Goal: Information Seeking & Learning: Learn about a topic

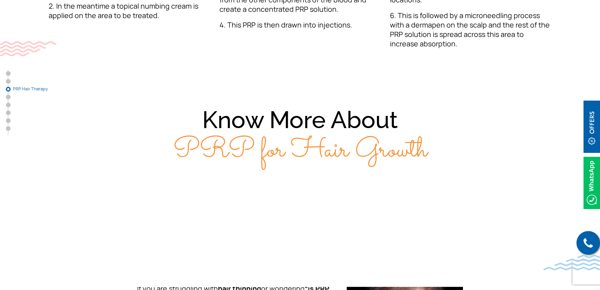
scroll to position [1374, 0]
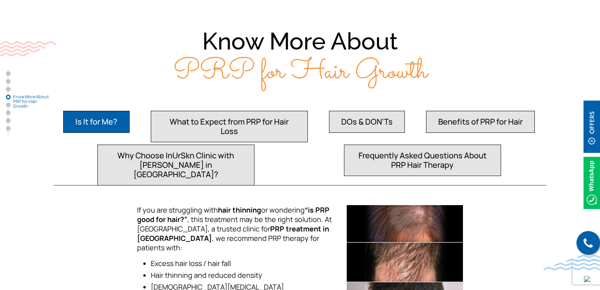
click at [186, 111] on button "What to Expect from PRP for Hair Loss" at bounding box center [229, 126] width 157 height 31
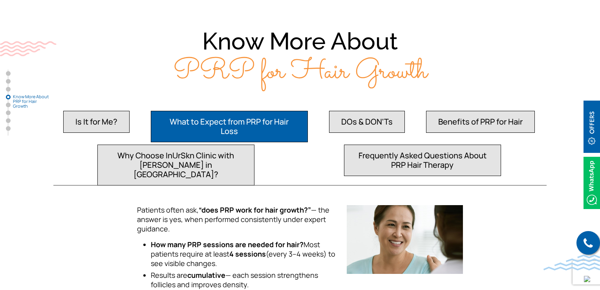
click at [349, 111] on button "DOs & DON'Ts" at bounding box center [367, 122] width 76 height 22
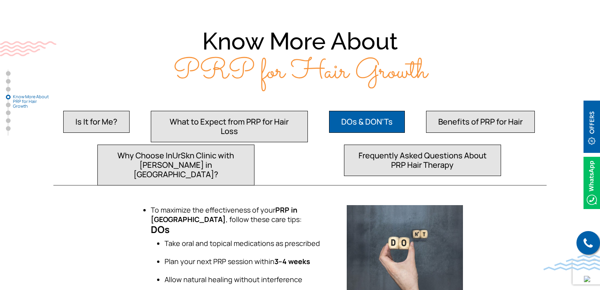
click at [462, 111] on button "Benefits of PRP for Hair" at bounding box center [480, 122] width 109 height 22
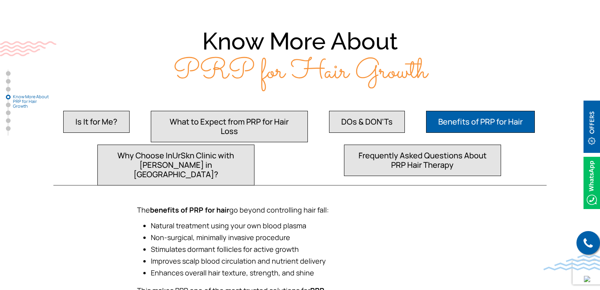
scroll to position [1452, 0]
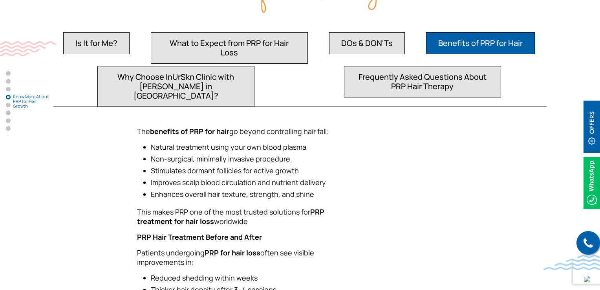
click at [206, 66] on button "Why Choose InUrSkn Clinic with [PERSON_NAME] in [GEOGRAPHIC_DATA]?" at bounding box center [175, 86] width 157 height 41
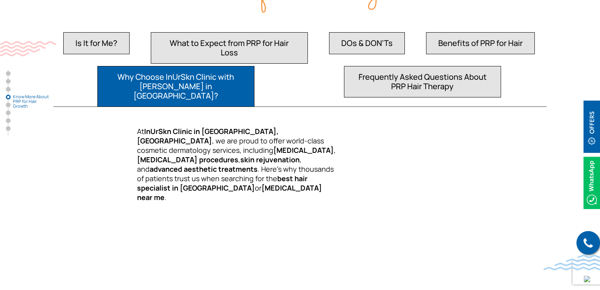
click at [443, 66] on button "Frequently Asked Questions About PRP Hair Therapy" at bounding box center [422, 81] width 157 height 31
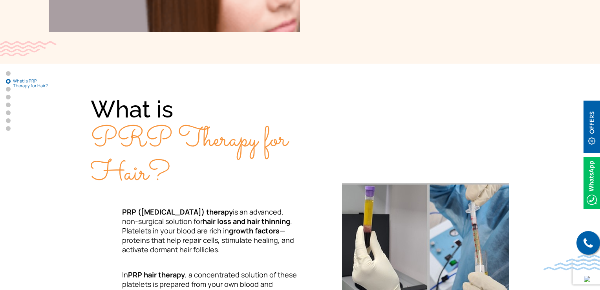
scroll to position [314, 0]
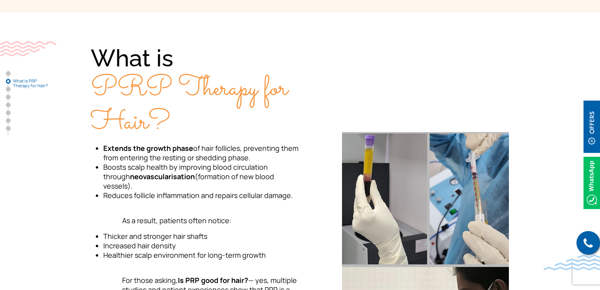
scroll to position [353, 0]
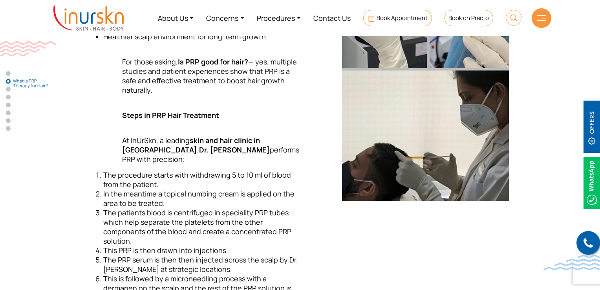
scroll to position [432, 0]
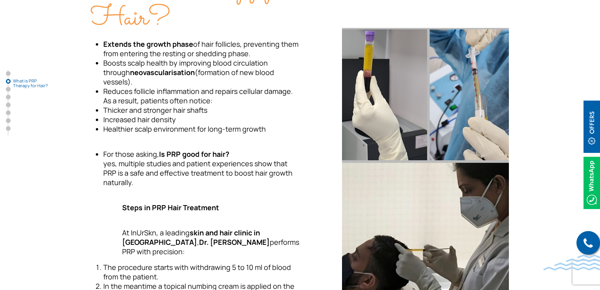
scroll to position [392, 0]
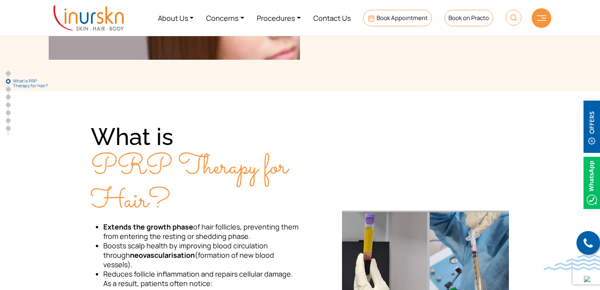
scroll to position [392, 0]
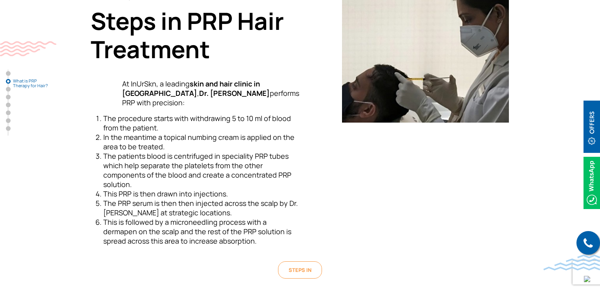
scroll to position [510, 0]
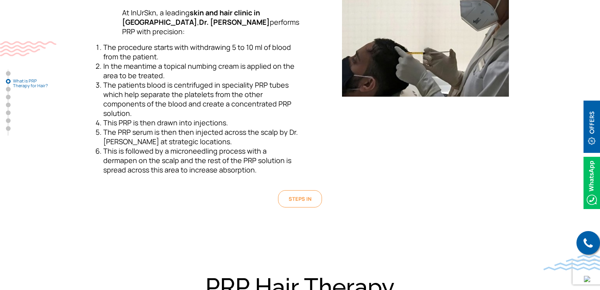
scroll to position [628, 0]
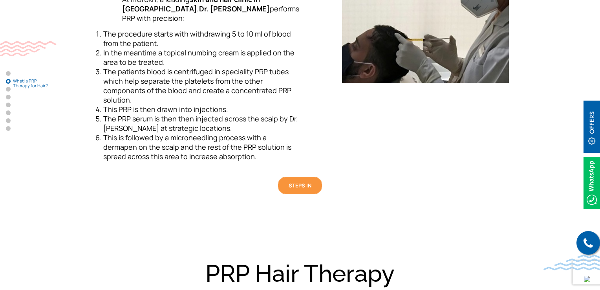
click at [305, 182] on span "Steps in" at bounding box center [299, 185] width 23 height 7
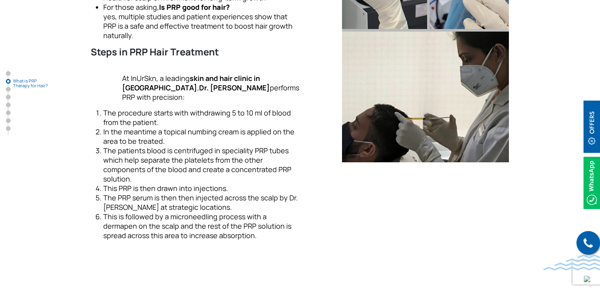
scroll to position [549, 0]
drag, startPoint x: 103, startPoint y: 129, endPoint x: 246, endPoint y: 217, distance: 168.6
click at [246, 217] on ol "The procedure starts with withdrawing 5 to 10 ml of blood from the patient. In …" at bounding box center [195, 174] width 209 height 132
copy ol "The procedure starts with withdrawing 5 to 10 ml of blood from the patient. In …"
click at [154, 126] on span "In the meantime a topical numbing cream is applied on the area to be treated." at bounding box center [198, 135] width 191 height 19
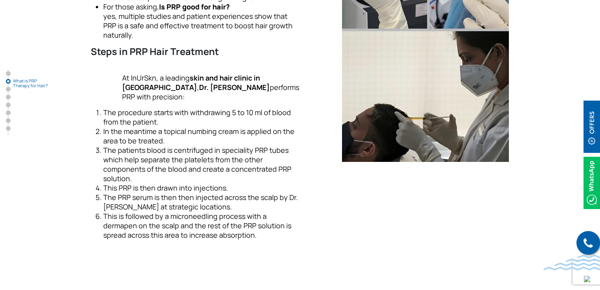
drag, startPoint x: 227, startPoint y: 169, endPoint x: 91, endPoint y: 166, distance: 135.8
click at [91, 166] on ol "The procedure starts with withdrawing 5 to 10 ml of blood from the patient. In …" at bounding box center [195, 174] width 209 height 132
copy span "This PRP is then drawn into injections."
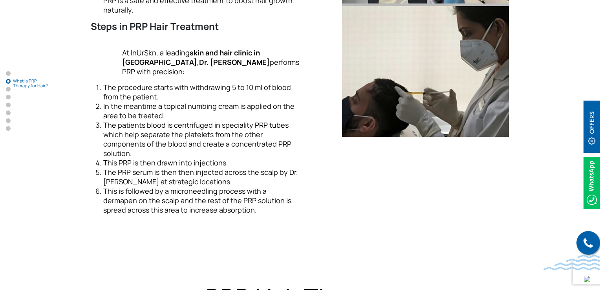
scroll to position [589, 0]
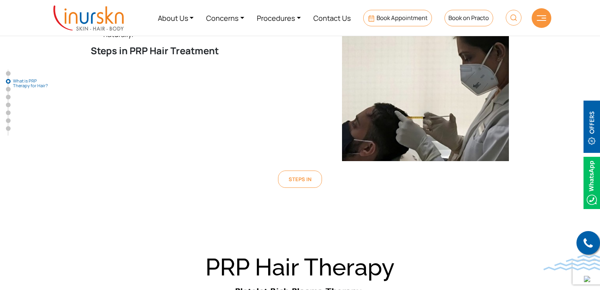
scroll to position [510, 0]
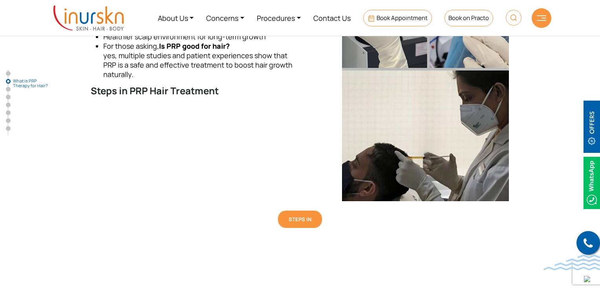
click at [299, 221] on span "Steps in" at bounding box center [299, 218] width 23 height 7
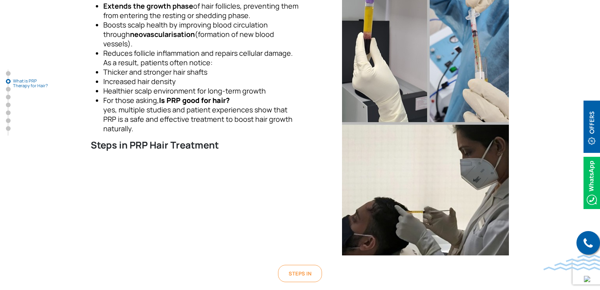
scroll to position [555, 0]
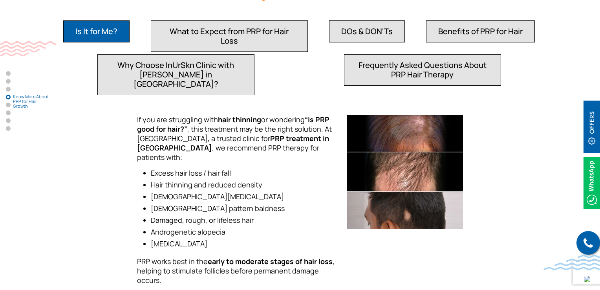
scroll to position [1222, 0]
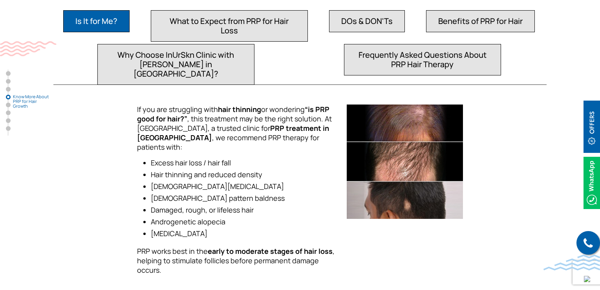
click at [220, 44] on button "Why Choose InUrSkn Clinic with [PERSON_NAME] in [GEOGRAPHIC_DATA]?" at bounding box center [175, 64] width 157 height 41
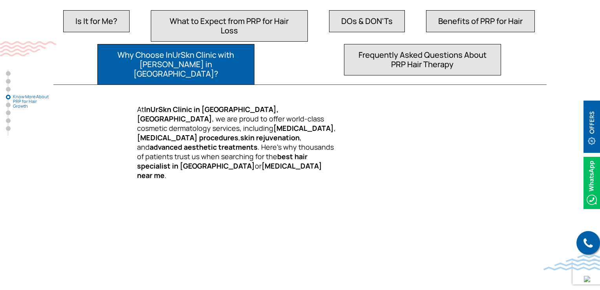
click at [419, 44] on button "Frequently Asked Questions About PRP Hair Therapy" at bounding box center [422, 59] width 157 height 31
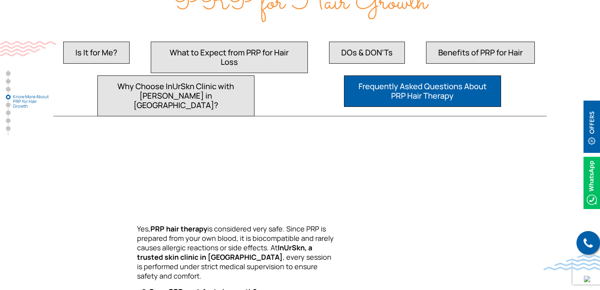
scroll to position [1143, 0]
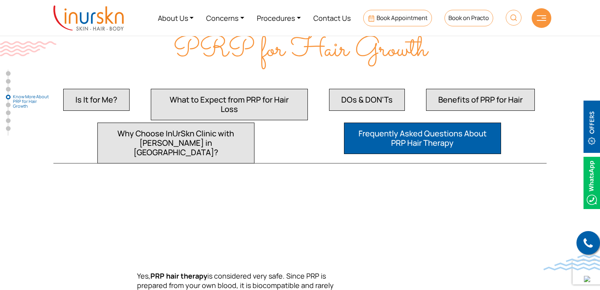
click at [443, 89] on button "Benefits of PRP for Hair" at bounding box center [480, 100] width 109 height 22
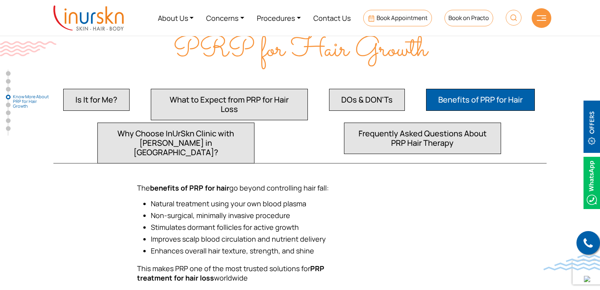
click at [369, 89] on button "DOs & DON'Ts" at bounding box center [367, 100] width 76 height 22
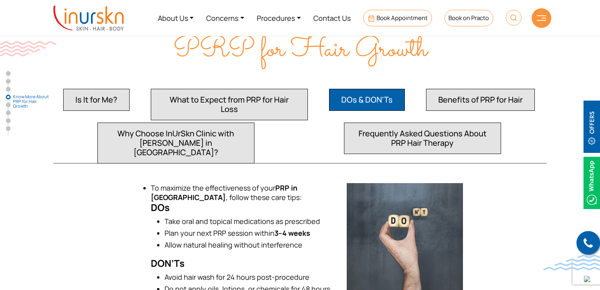
click at [260, 89] on button "What to Expect from PRP for Hair Loss" at bounding box center [229, 104] width 157 height 31
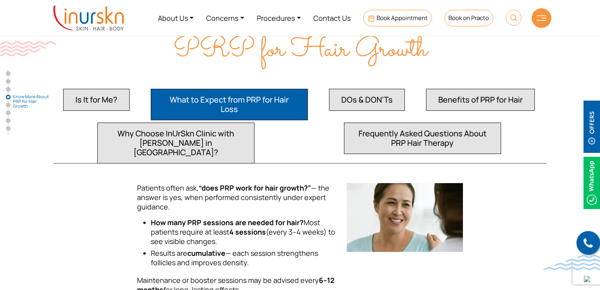
click at [179, 122] on button "Why Choose InUrSkn Clinic with Dr. Sejal Saheta in Mumbai?" at bounding box center [175, 142] width 157 height 41
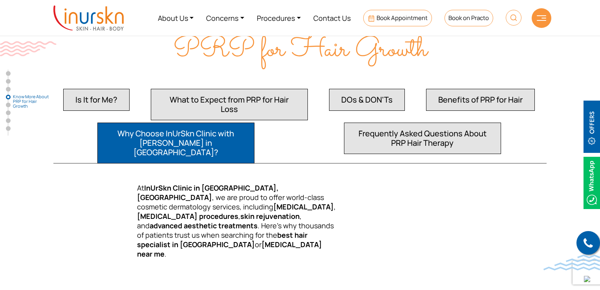
click at [111, 89] on button "Is It for Me?" at bounding box center [96, 100] width 66 height 22
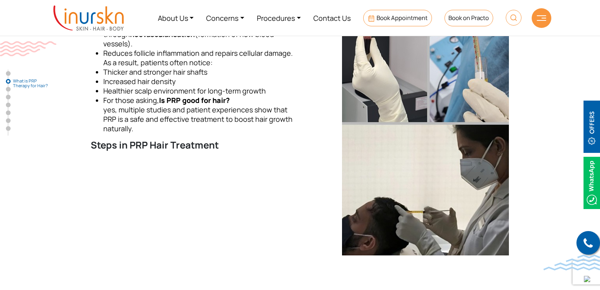
scroll to position [338, 0]
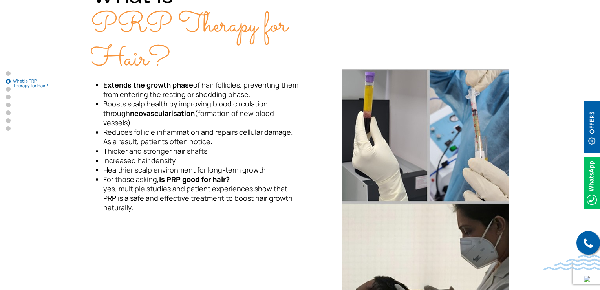
scroll to position [378, 0]
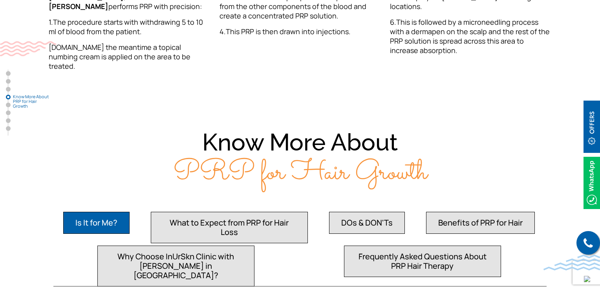
scroll to position [1177, 0]
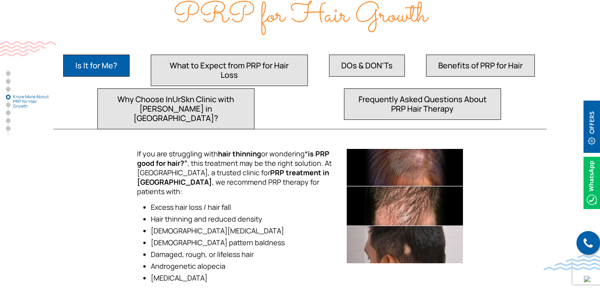
click at [403, 88] on button "Frequently Asked Questions About PRP Hair Therapy" at bounding box center [422, 103] width 157 height 31
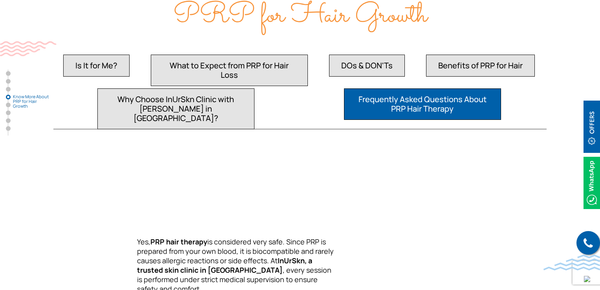
click at [285, 55] on button "What to Expect from PRP for Hair Loss" at bounding box center [229, 70] width 157 height 31
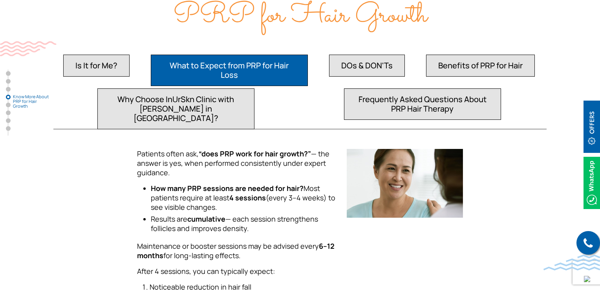
click at [192, 88] on button "Why Choose InUrSkn Clinic with Dr. Sejal Saheta in Mumbai?" at bounding box center [175, 108] width 157 height 41
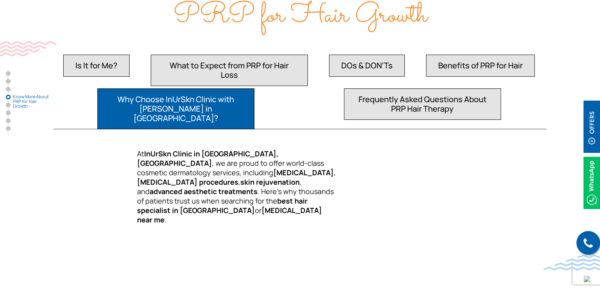
click at [439, 55] on button "Benefits of PRP for Hair" at bounding box center [480, 66] width 109 height 22
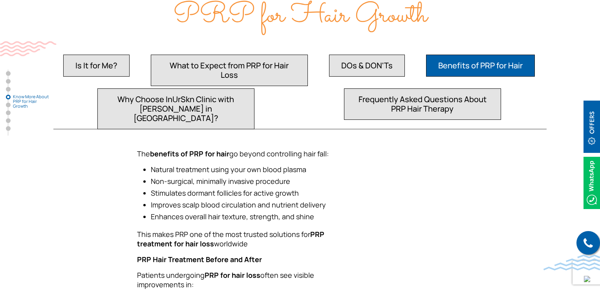
click at [81, 55] on button "Is It for Me?" at bounding box center [96, 66] width 66 height 22
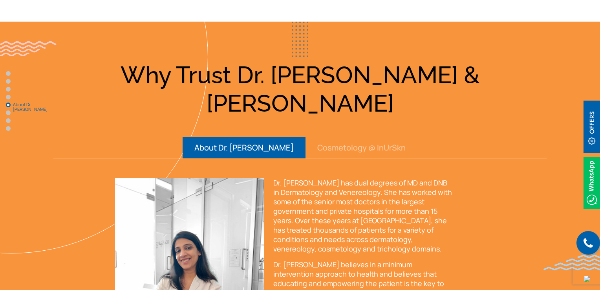
scroll to position [1531, 0]
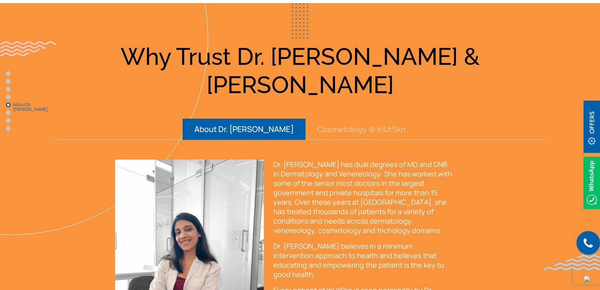
click at [352, 119] on button "Cosmetology @ InUrSkn" at bounding box center [361, 129] width 112 height 21
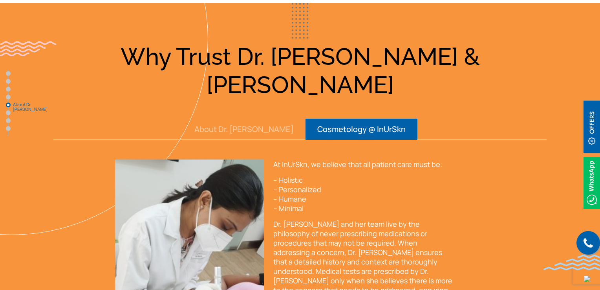
click at [234, 119] on button "About Dr. [PERSON_NAME]" at bounding box center [243, 129] width 123 height 21
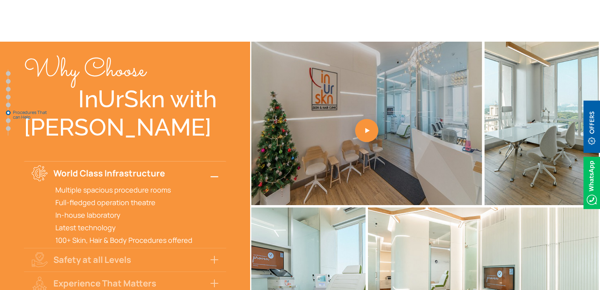
scroll to position [2080, 0]
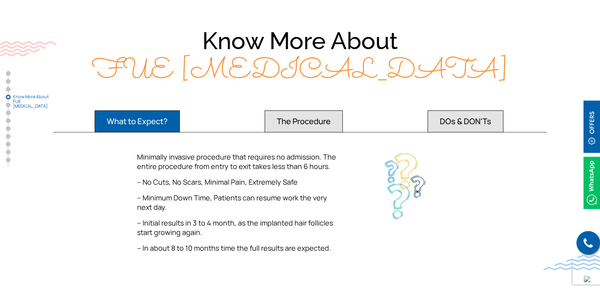
scroll to position [1099, 0]
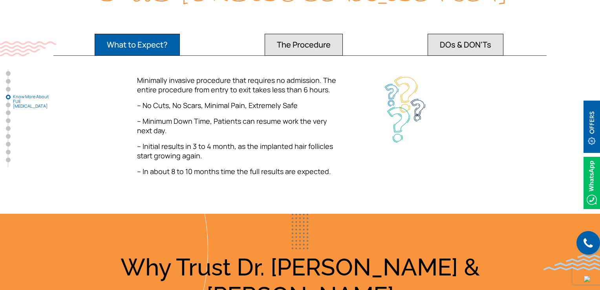
click at [294, 36] on button "The Procedure" at bounding box center [304, 45] width 78 height 22
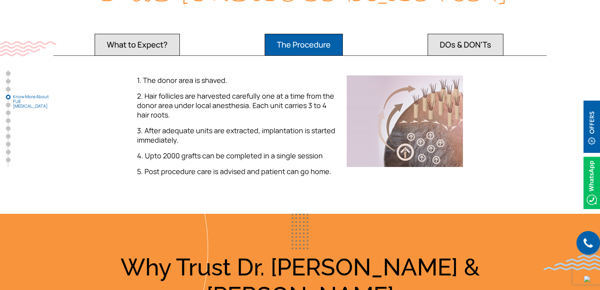
click at [449, 34] on button "DOs & DON'Ts" at bounding box center [465, 45] width 76 height 22
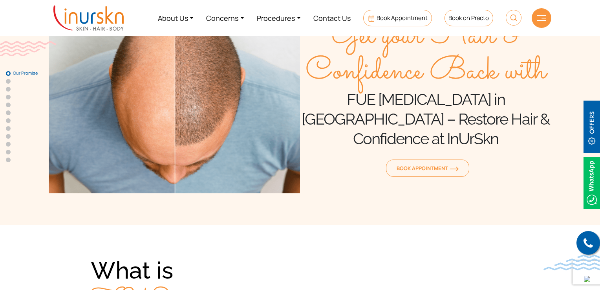
scroll to position [0, 0]
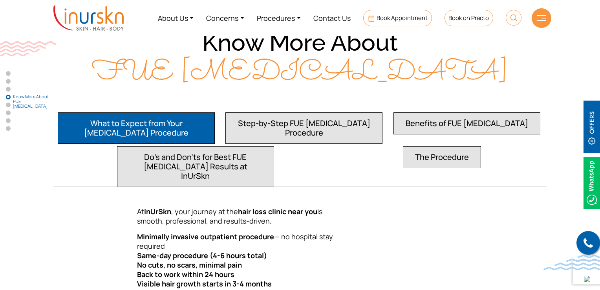
scroll to position [1020, 0]
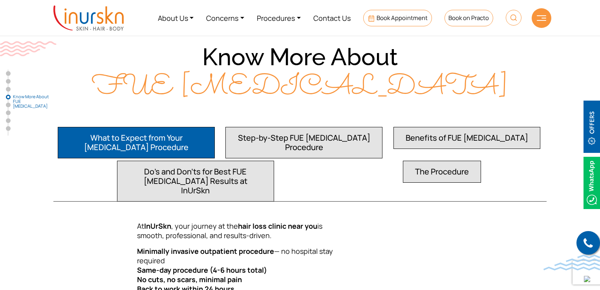
click at [418, 161] on button "The Procedure" at bounding box center [442, 172] width 78 height 22
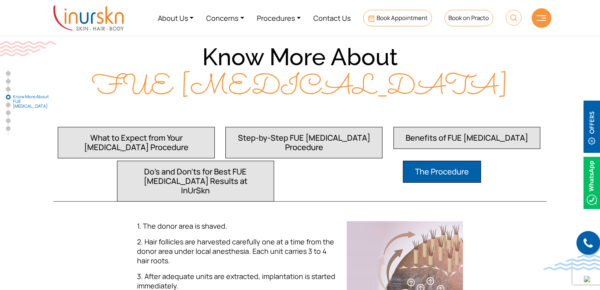
click at [330, 127] on button "Step-by-Step FUE [MEDICAL_DATA] Procedure" at bounding box center [303, 142] width 157 height 31
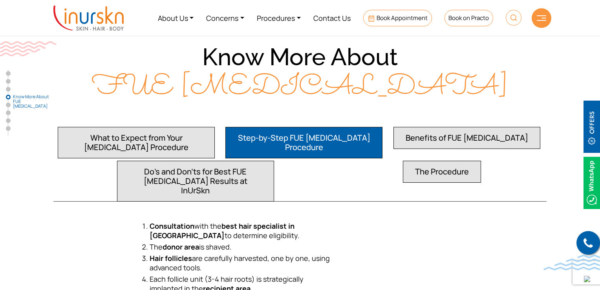
click at [429, 127] on button "Benefits of FUE [MEDICAL_DATA]" at bounding box center [466, 138] width 147 height 22
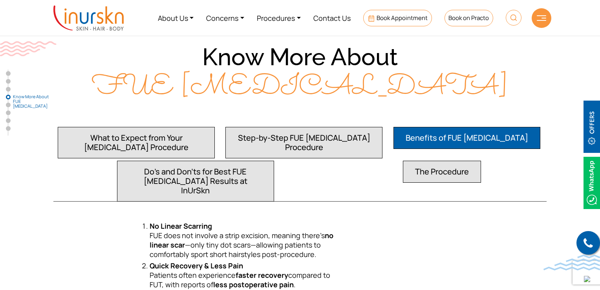
click at [176, 127] on button "What to Expect from Your [MEDICAL_DATA] Procedure" at bounding box center [136, 142] width 157 height 31
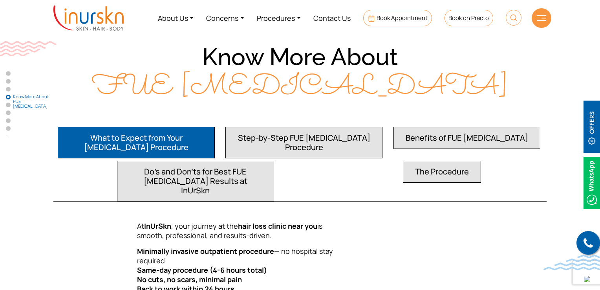
click at [295, 127] on button "Step-by-Step FUE [MEDICAL_DATA] Procedure" at bounding box center [303, 142] width 157 height 31
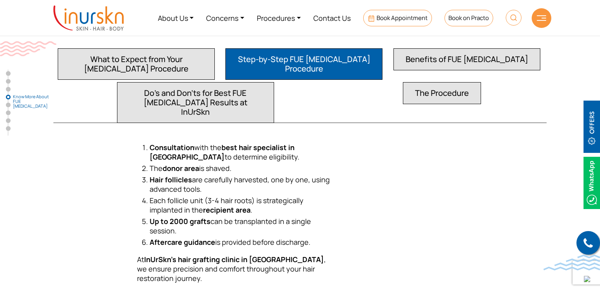
scroll to position [942, 0]
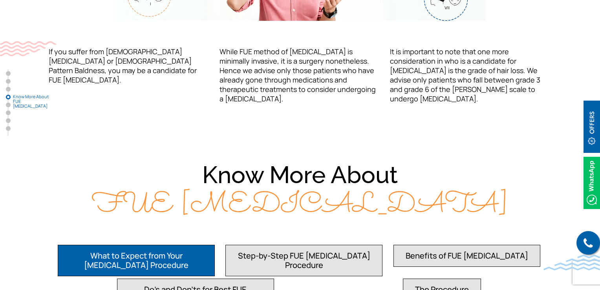
scroll to position [1060, 0]
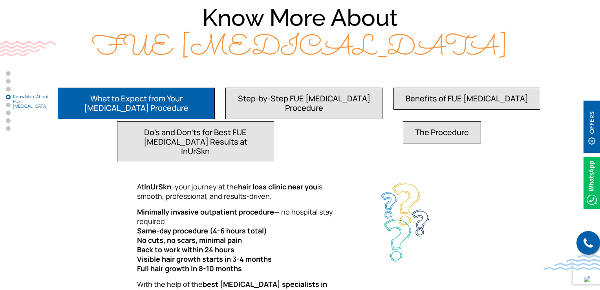
click at [303, 88] on button "Step-by-Step FUE [MEDICAL_DATA] Procedure" at bounding box center [303, 103] width 157 height 31
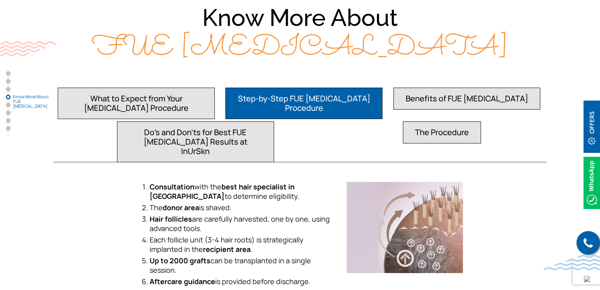
click at [427, 88] on button "Benefits of FUE [MEDICAL_DATA]" at bounding box center [466, 99] width 147 height 22
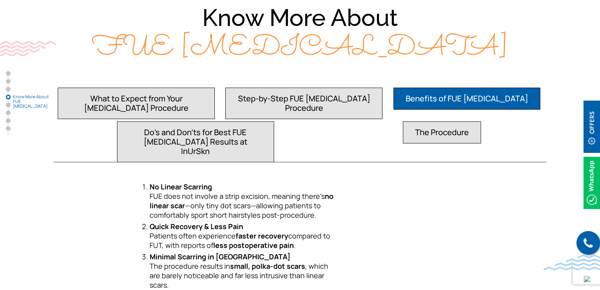
click at [440, 121] on button "The Procedure" at bounding box center [442, 132] width 78 height 22
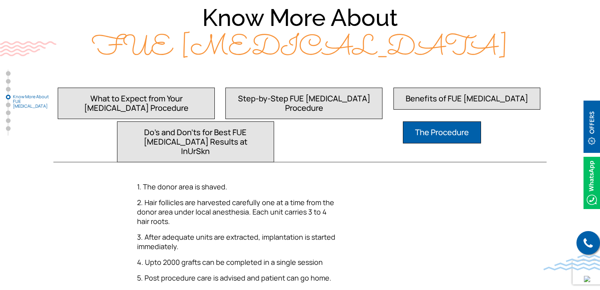
click at [237, 121] on button "Do’s and Don’ts for Best FUE [MEDICAL_DATA] Results at InUrSkn" at bounding box center [195, 141] width 157 height 41
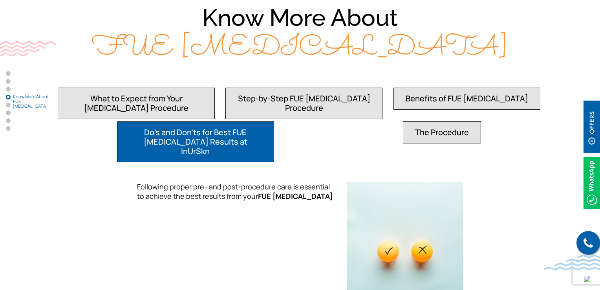
click at [191, 88] on button "What to Expect from Your [MEDICAL_DATA] Procedure" at bounding box center [136, 103] width 157 height 31
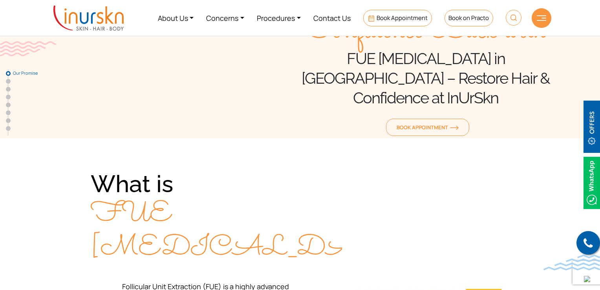
scroll to position [0, 0]
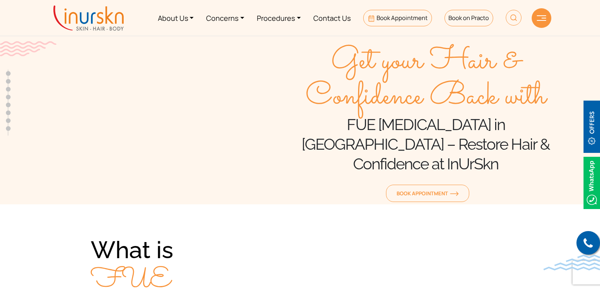
click at [267, 103] on div at bounding box center [174, 124] width 251 height 160
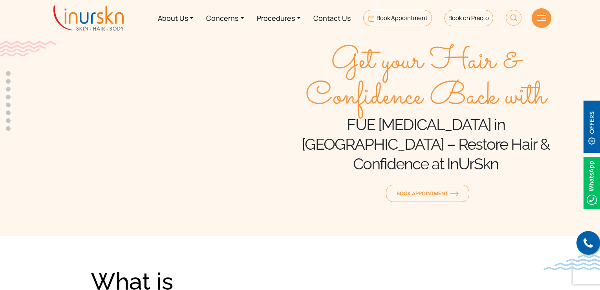
click at [248, 192] on section "Get your Hair & Confidence Back with FUE [MEDICAL_DATA] in [GEOGRAPHIC_DATA] – …" at bounding box center [300, 116] width 600 height 239
click at [317, 142] on h1 "FUE [MEDICAL_DATA] in [GEOGRAPHIC_DATA] – Restore Hair & Confidence at InUrSkn" at bounding box center [425, 144] width 251 height 59
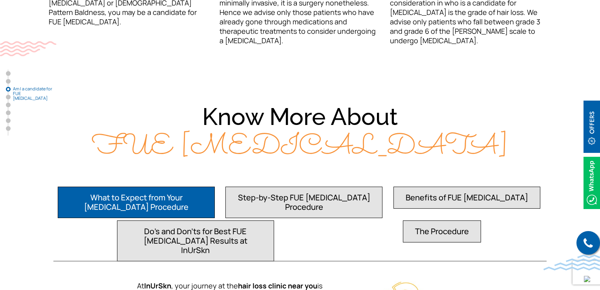
scroll to position [1138, 0]
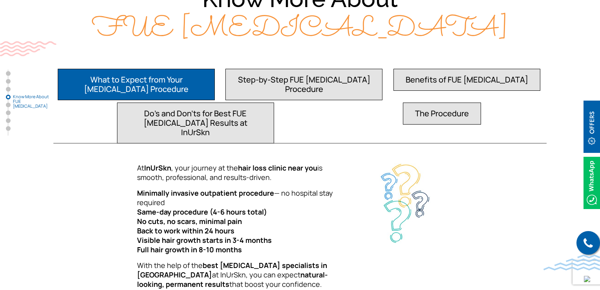
click at [281, 69] on button "Step-by-Step FUE [MEDICAL_DATA] Procedure" at bounding box center [303, 84] width 157 height 31
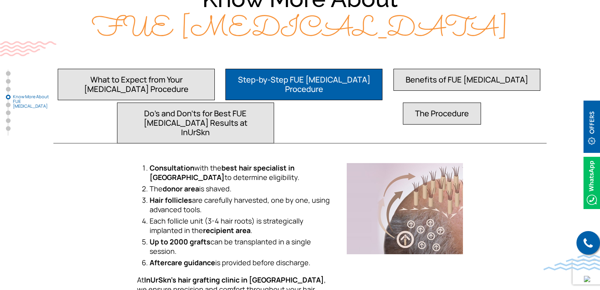
click at [430, 69] on button "Benefits of FUE [MEDICAL_DATA]" at bounding box center [466, 80] width 147 height 22
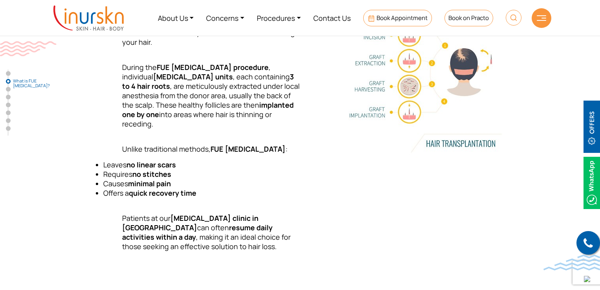
scroll to position [471, 0]
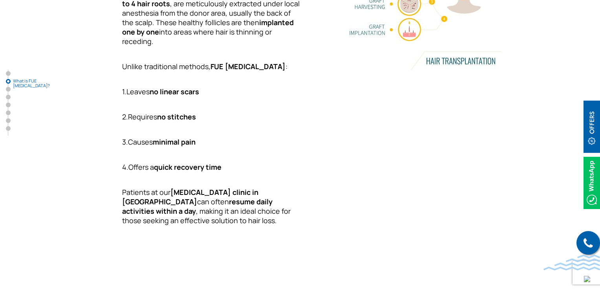
scroll to position [510, 0]
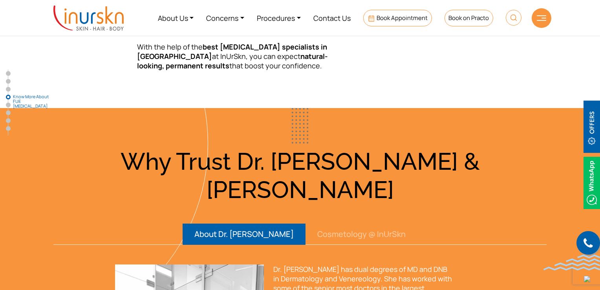
scroll to position [1177, 0]
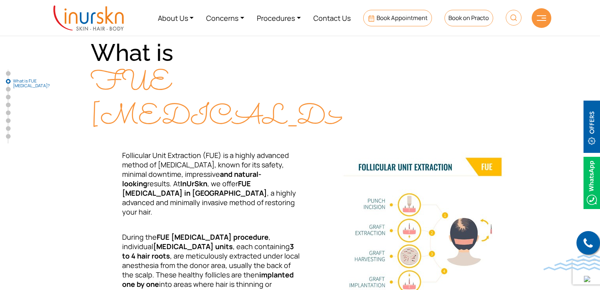
scroll to position [453, 0]
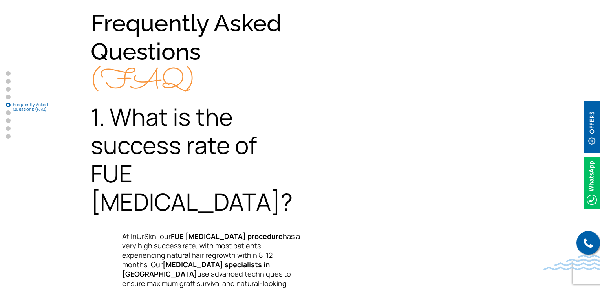
scroll to position [1592, 0]
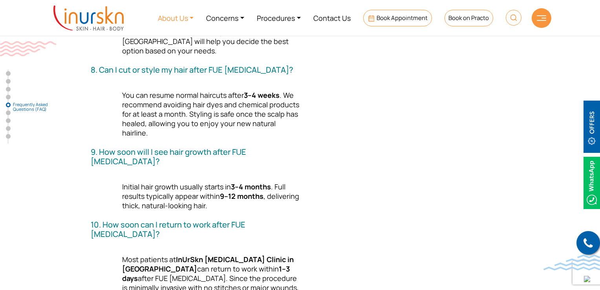
scroll to position [2124, 0]
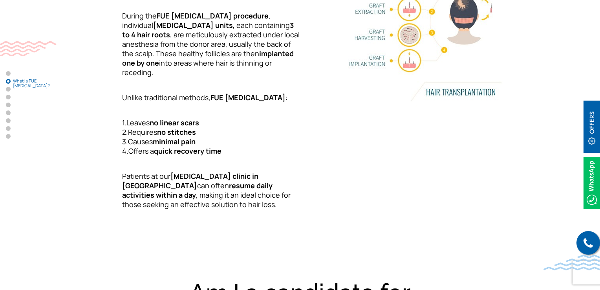
scroll to position [460, 0]
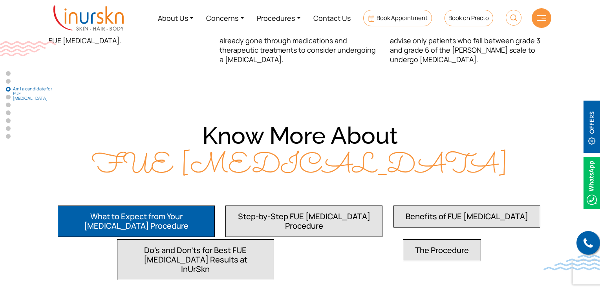
scroll to position [1060, 0]
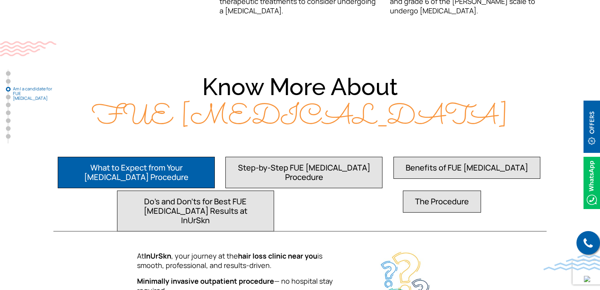
click at [303, 157] on button "Step-by-Step FUE Hair Transplant Procedure" at bounding box center [303, 172] width 157 height 31
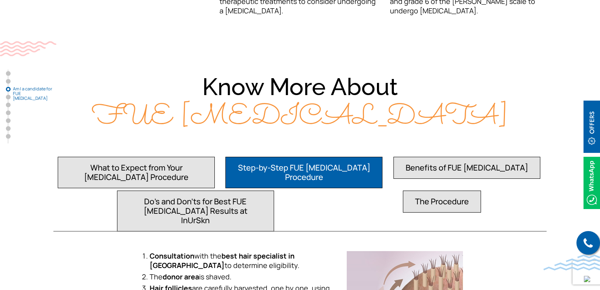
click at [456, 157] on button "Benefits of FUE Hair Transplant" at bounding box center [466, 168] width 147 height 22
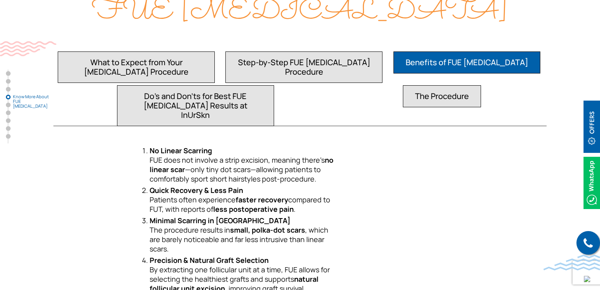
scroll to position [1217, 0]
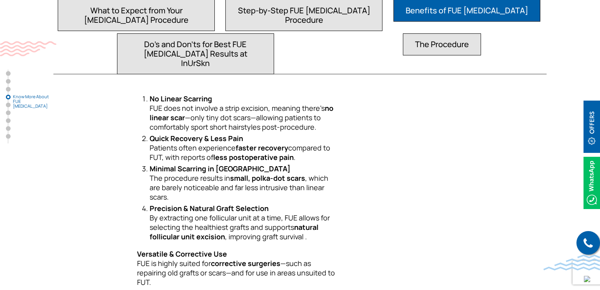
click at [184, 33] on button "Do’s and Don’ts for Best FUE Hair Transplant Results at InUrSkn" at bounding box center [195, 53] width 157 height 41
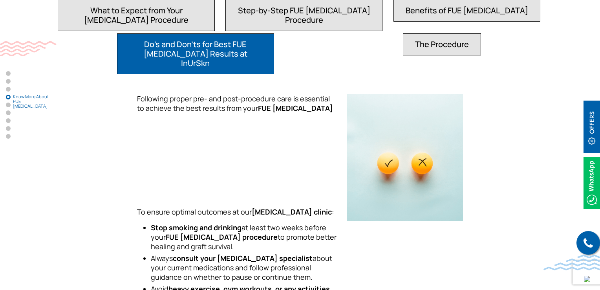
click at [408, 33] on li "The Procedure" at bounding box center [442, 53] width 78 height 40
click at [425, 33] on button "The Procedure" at bounding box center [442, 44] width 78 height 22
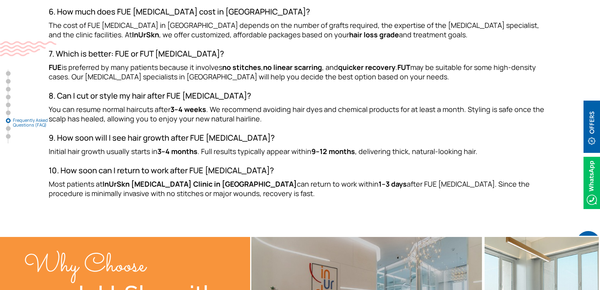
scroll to position [2472, 0]
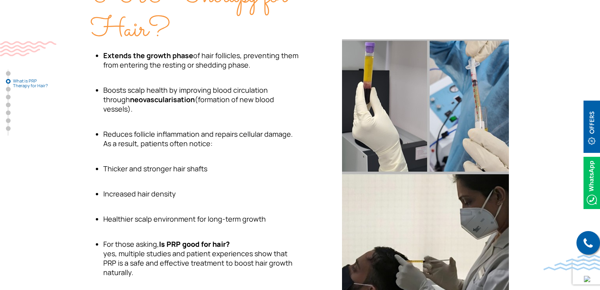
drag, startPoint x: 0, startPoint y: 0, endPoint x: 602, endPoint y: 99, distance: 610.5
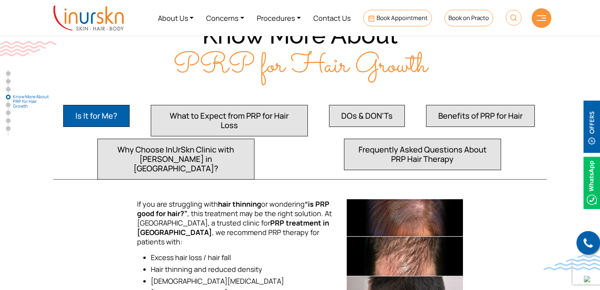
scroll to position [1191, 0]
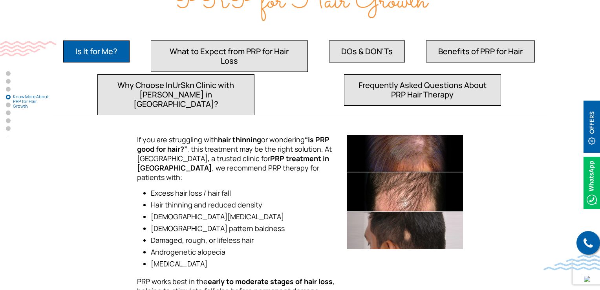
click at [385, 87] on div "Is It for Me? What to Expect from PRP for Hair Loss DOs & DON'Ts Benefits of PR…" at bounding box center [300, 174] width 502 height 273
click at [386, 79] on button "Frequently Asked Questions About PRP Hair Therapy" at bounding box center [422, 89] width 157 height 31
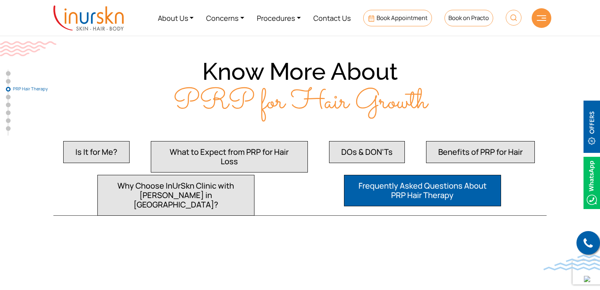
scroll to position [1074, 0]
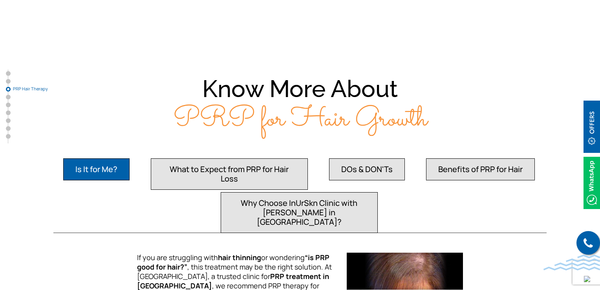
click at [327, 208] on div "Is It for Me? What to Expect from PRP for Hair Loss DOs & DON'Ts Benefits of PR…" at bounding box center [300, 291] width 502 height 273
click at [326, 192] on button "Why Choose InUrSkn Clinic with [PERSON_NAME] in [GEOGRAPHIC_DATA]?" at bounding box center [299, 212] width 157 height 41
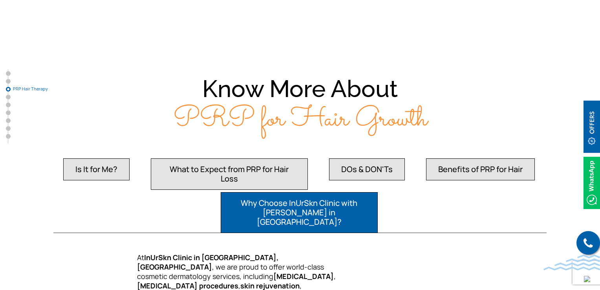
drag, startPoint x: 362, startPoint y: 166, endPoint x: 366, endPoint y: 159, distance: 7.9
click at [362, 166] on li "DOs & DON'Ts" at bounding box center [367, 173] width 76 height 31
click at [370, 158] on button "DOs & DON'Ts" at bounding box center [367, 169] width 76 height 22
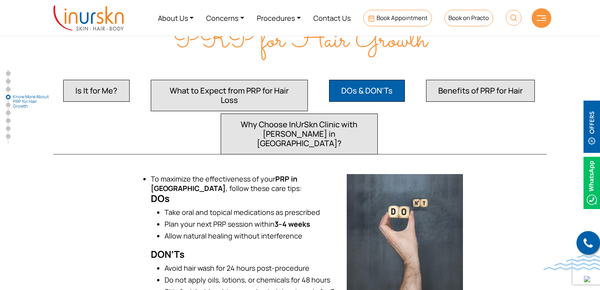
click at [335, 115] on button "Why Choose InUrSkn Clinic with [PERSON_NAME] in [GEOGRAPHIC_DATA]?" at bounding box center [299, 133] width 157 height 41
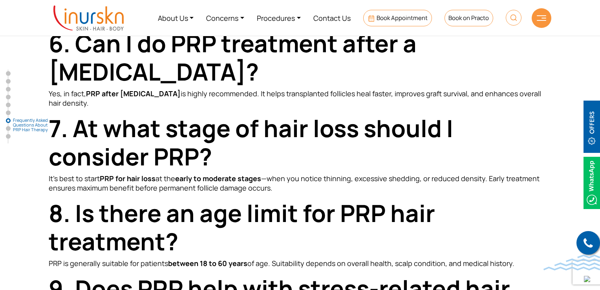
scroll to position [3664, 0]
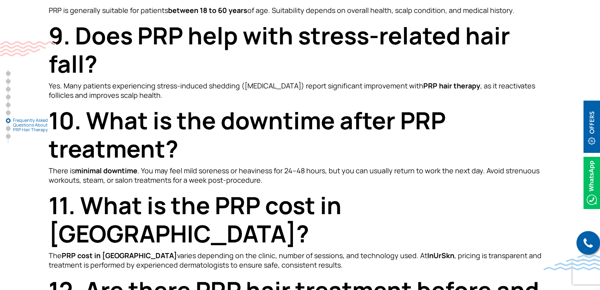
scroll to position [3061, 0]
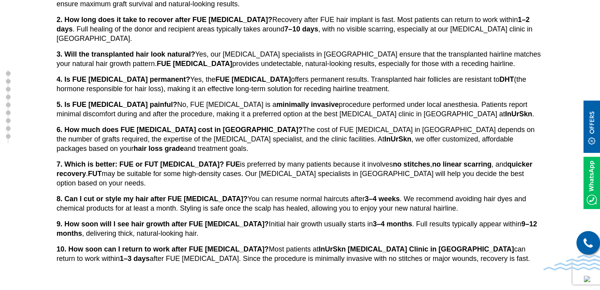
scroll to position [2629, 0]
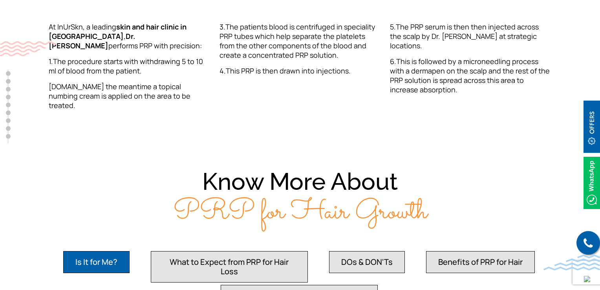
scroll to position [1177, 0]
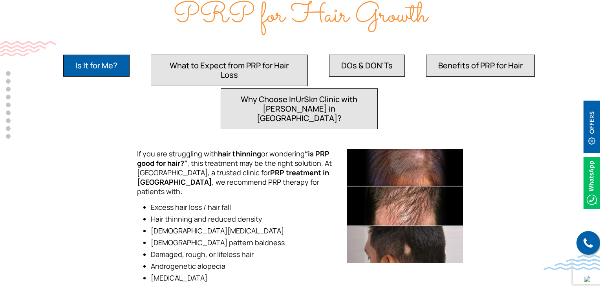
click at [289, 64] on button "What to Expect from PRP for Hair Loss" at bounding box center [229, 70] width 157 height 31
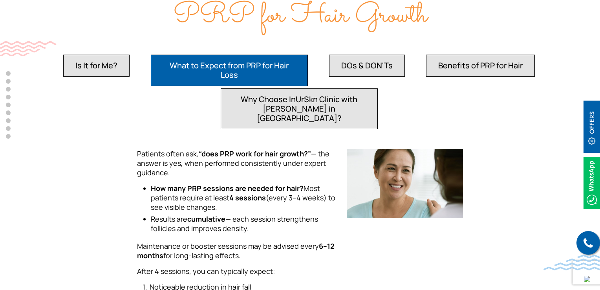
click at [288, 88] on button "Why Choose InUrSkn Clinic with Dr. Sejal Saheta in Mumbai?" at bounding box center [299, 108] width 157 height 41
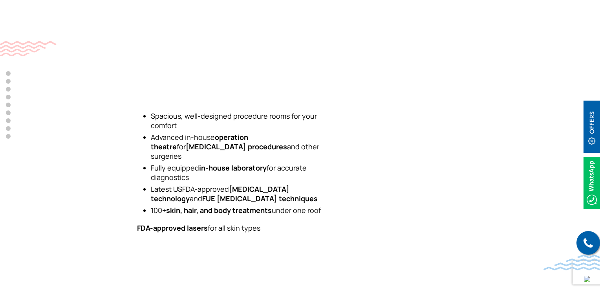
scroll to position [1217, 0]
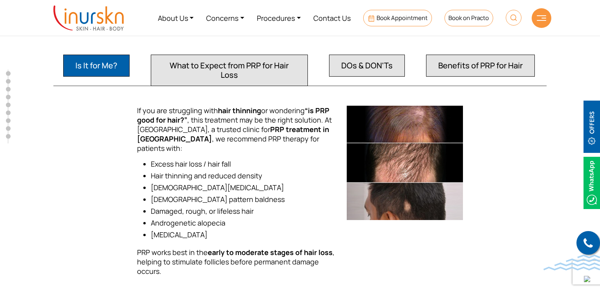
scroll to position [1138, 0]
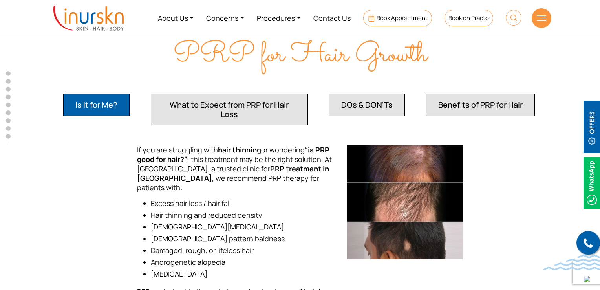
click at [372, 94] on button "DOs & DON'Ts" at bounding box center [367, 105] width 76 height 22
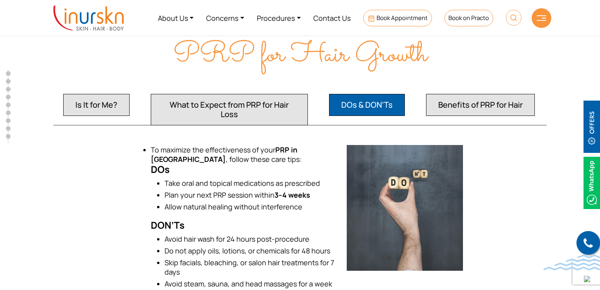
click at [450, 94] on button "Benefits of PRP for Hair" at bounding box center [480, 105] width 109 height 22
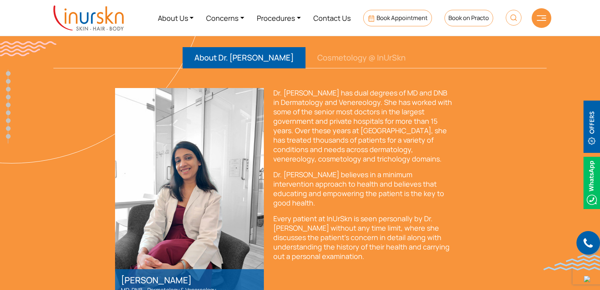
scroll to position [1618, 0]
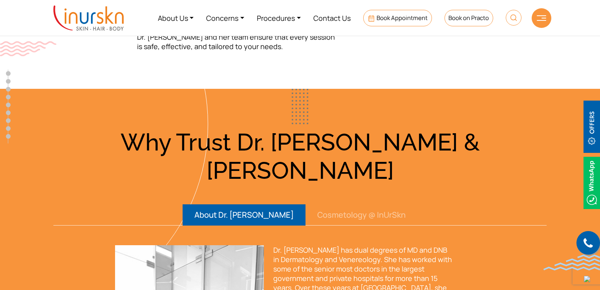
click at [309, 204] on button "Cosmetology @ InUrSkn" at bounding box center [361, 214] width 112 height 21
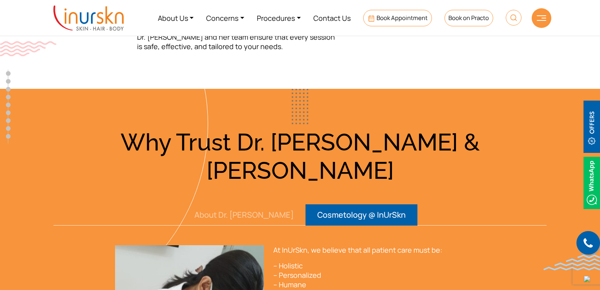
click at [261, 204] on button "About Dr. [PERSON_NAME]" at bounding box center [243, 214] width 123 height 21
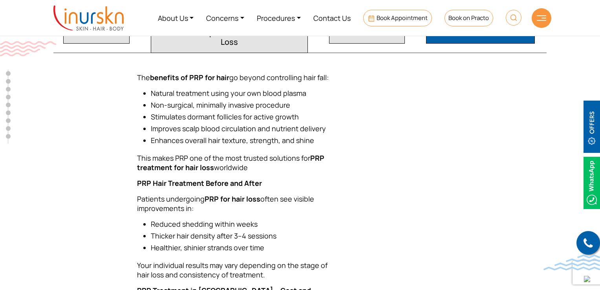
scroll to position [1071, 0]
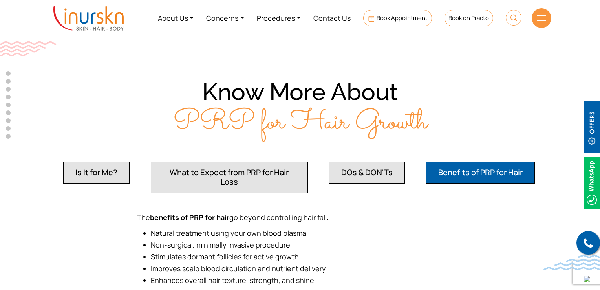
click at [387, 161] on button "DOs & DON'Ts" at bounding box center [367, 172] width 76 height 22
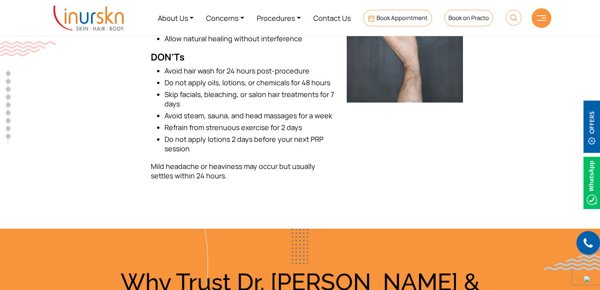
scroll to position [1149, 0]
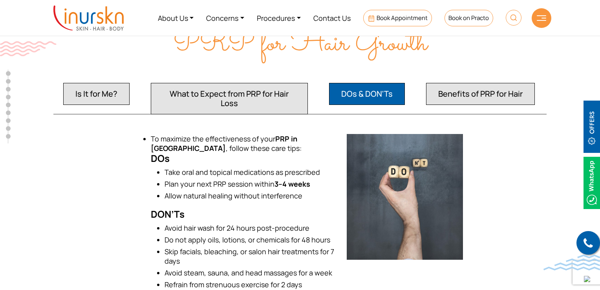
click at [226, 83] on button "What to Expect from PRP for Hair Loss" at bounding box center [229, 98] width 157 height 31
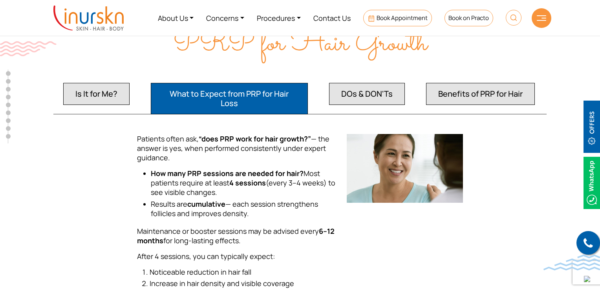
click at [74, 83] on button "Is It for Me?" at bounding box center [96, 94] width 66 height 22
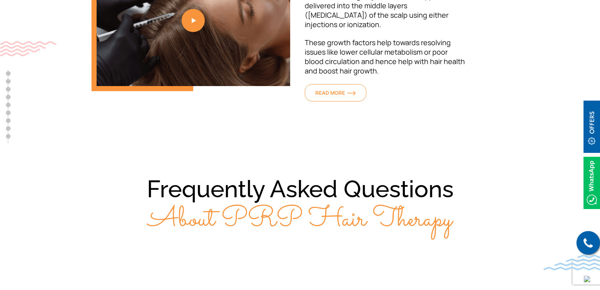
scroll to position [2287, 0]
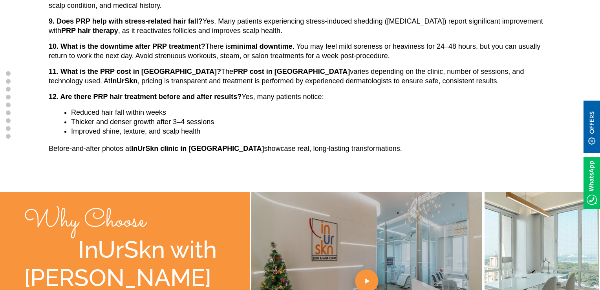
scroll to position [2758, 0]
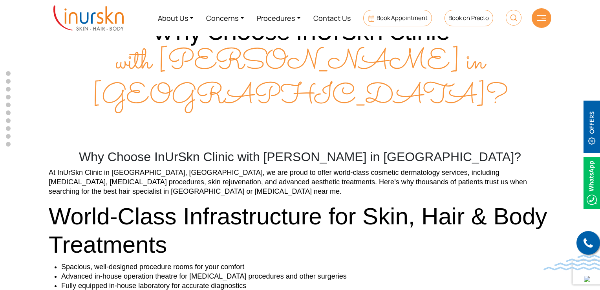
scroll to position [2287, 0]
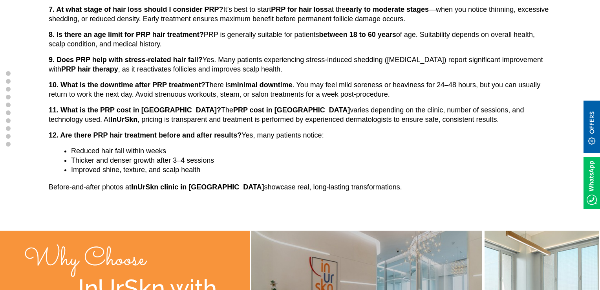
scroll to position [3111, 0]
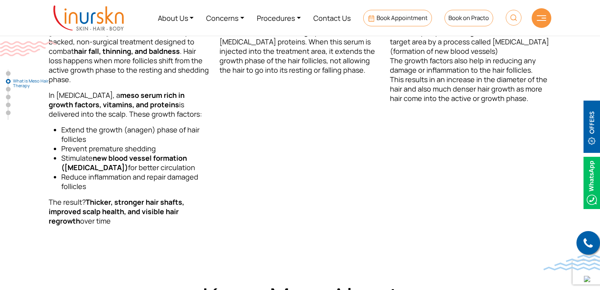
scroll to position [392, 0]
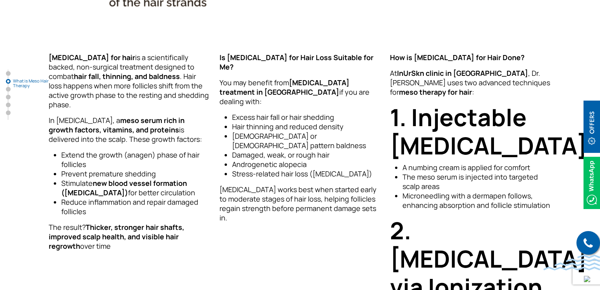
scroll to position [549, 0]
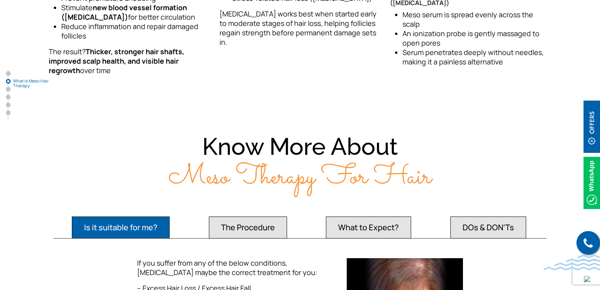
scroll to position [766, 0]
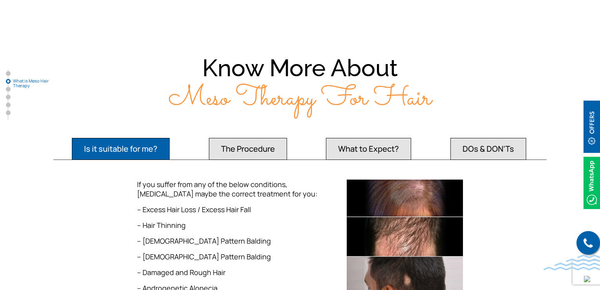
click at [250, 150] on button "The Procedure" at bounding box center [248, 149] width 78 height 22
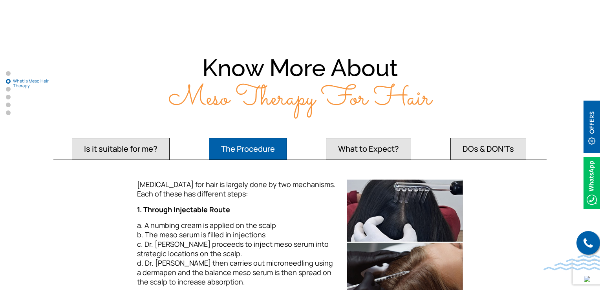
click at [144, 139] on button "Is it suitable for me?" at bounding box center [121, 149] width 98 height 22
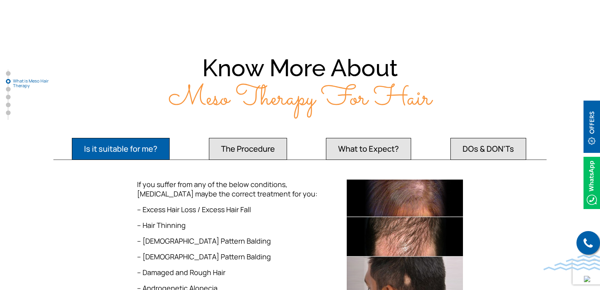
click at [234, 139] on button "The Procedure" at bounding box center [248, 149] width 78 height 22
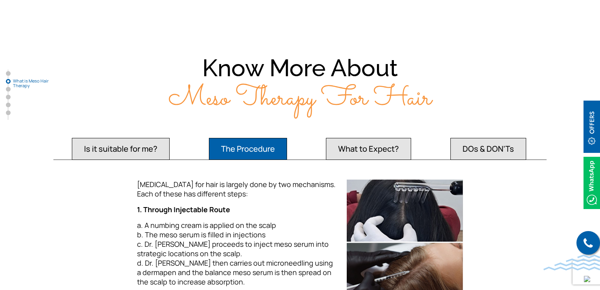
click at [135, 151] on div "Is it suitable for me? The Procedure What to Expect? DOs & DON'Ts If you suffer…" at bounding box center [300, 243] width 502 height 217
click at [148, 139] on button "Is it suitable for me?" at bounding box center [121, 149] width 98 height 22
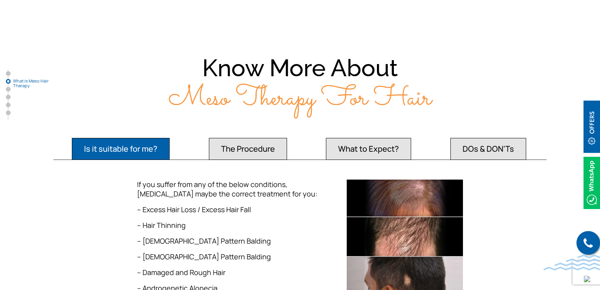
click at [333, 148] on button "What to Expect?" at bounding box center [368, 149] width 85 height 22
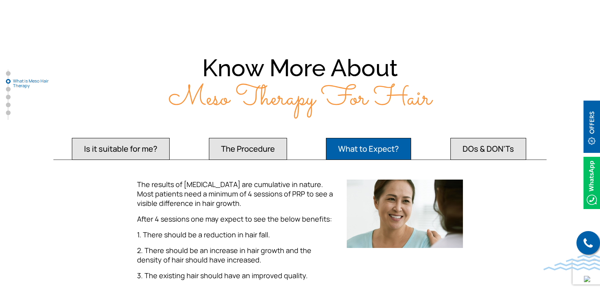
click at [234, 145] on button "The Procedure" at bounding box center [248, 149] width 78 height 22
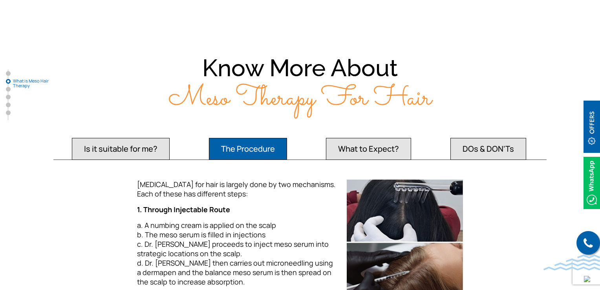
click at [157, 139] on button "Is it suitable for me?" at bounding box center [121, 149] width 98 height 22
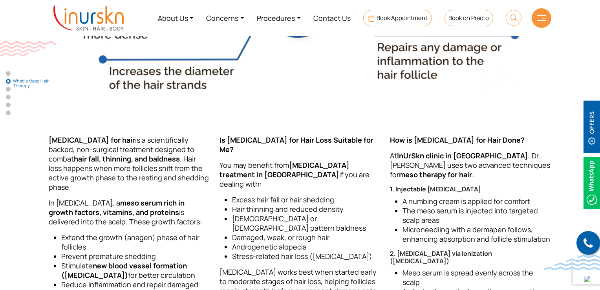
scroll to position [411, 0]
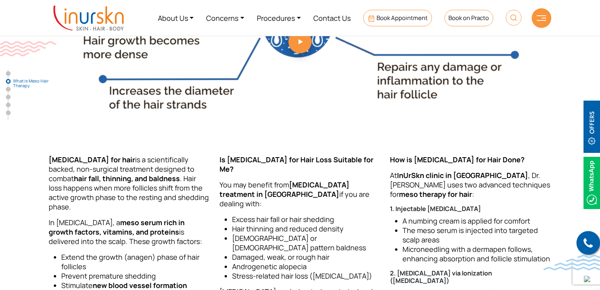
drag, startPoint x: 398, startPoint y: 100, endPoint x: 396, endPoint y: 84, distance: 16.2
click at [396, 98] on img at bounding box center [299, 44] width 463 height 169
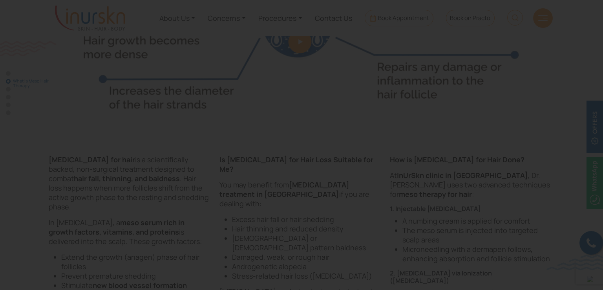
drag, startPoint x: 396, startPoint y: 84, endPoint x: 38, endPoint y: 72, distance: 357.7
click at [38, 72] on div at bounding box center [301, 145] width 603 height 290
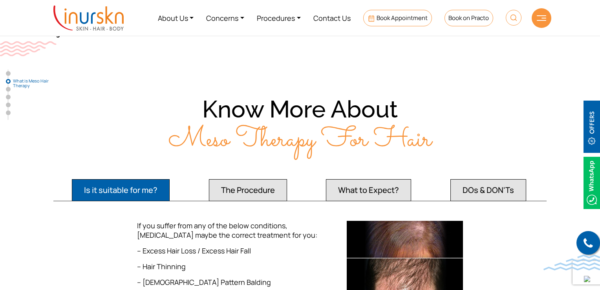
scroll to position [724, 0]
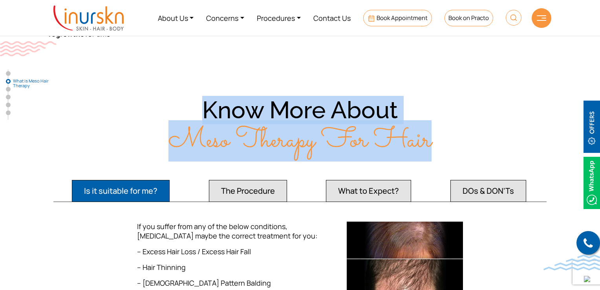
drag, startPoint x: 442, startPoint y: 124, endPoint x: 205, endPoint y: 104, distance: 237.1
click at [205, 104] on h2 "Know More About Meso Therapy For Hair" at bounding box center [300, 127] width 502 height 62
click at [86, 112] on h2 "Know More About Meso Therapy For Hair" at bounding box center [300, 127] width 502 height 62
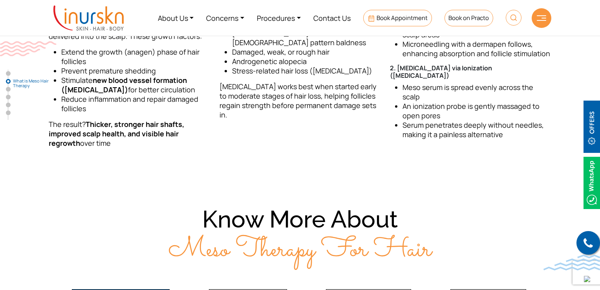
scroll to position [607, 0]
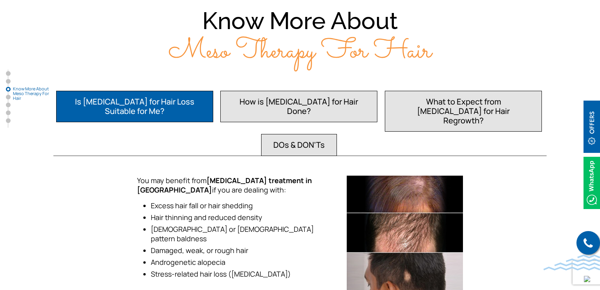
scroll to position [960, 0]
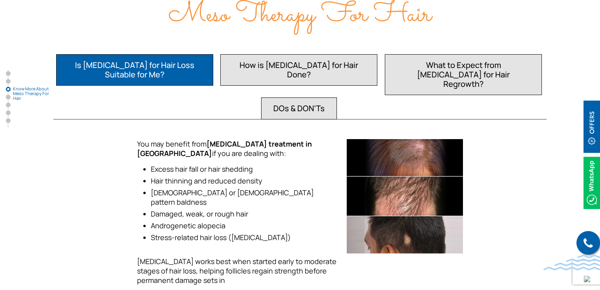
click at [300, 97] on button "DOs & DON'Ts" at bounding box center [299, 108] width 76 height 22
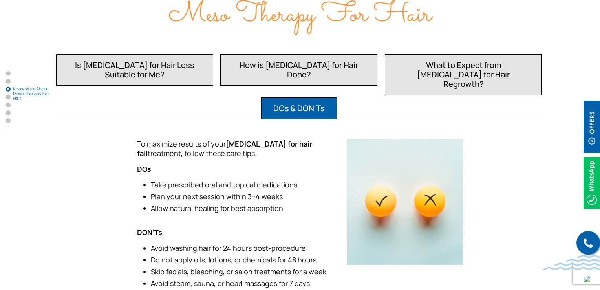
click at [321, 59] on button "How is [MEDICAL_DATA] for Hair Done?" at bounding box center [298, 69] width 157 height 31
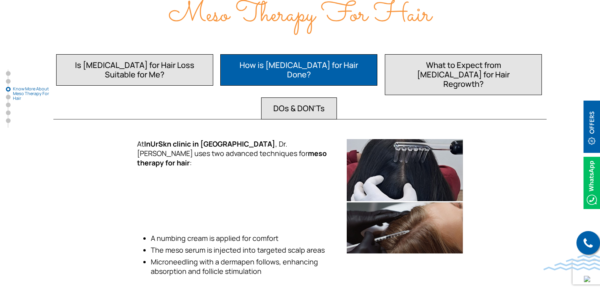
click at [414, 55] on button "What to Expect from [MEDICAL_DATA] for Hair Regrowth?" at bounding box center [463, 74] width 157 height 41
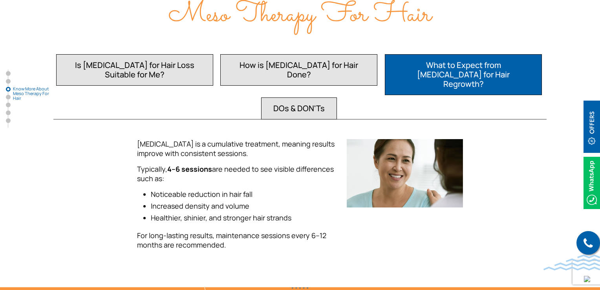
click at [151, 58] on button "Is [MEDICAL_DATA] for Hair Loss Suitable for Me?" at bounding box center [134, 69] width 157 height 31
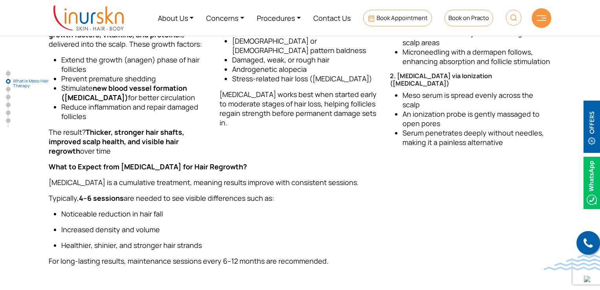
scroll to position [607, 0]
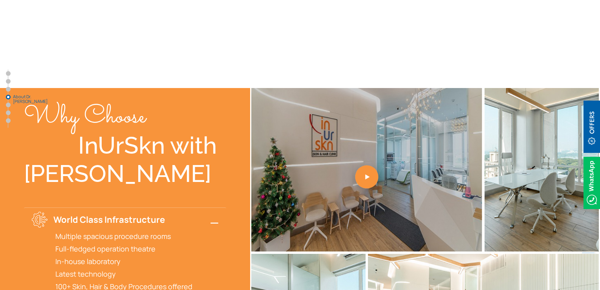
scroll to position [1627, 0]
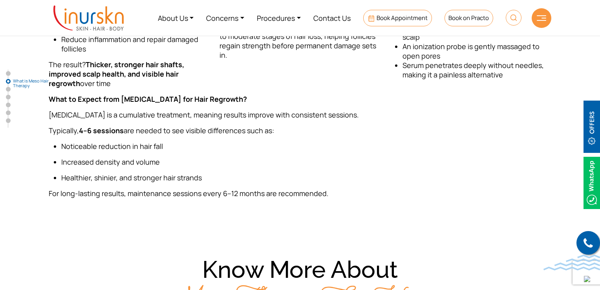
scroll to position [646, 0]
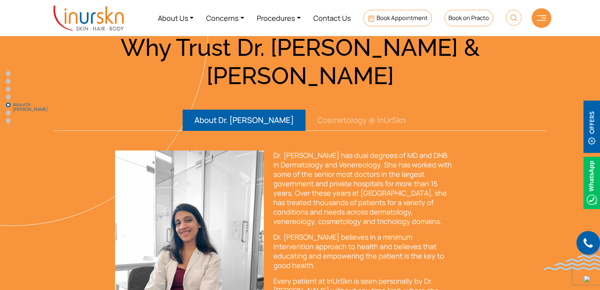
scroll to position [1340, 0]
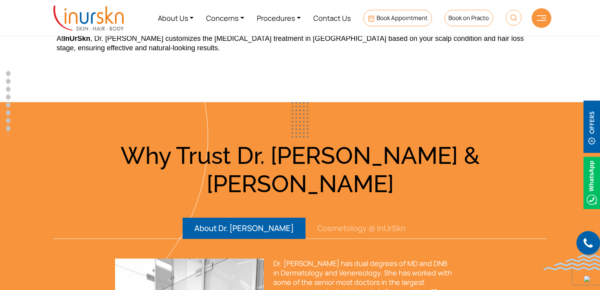
scroll to position [1873, 0]
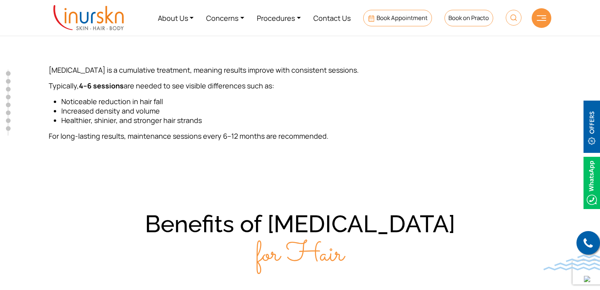
scroll to position [1260, 0]
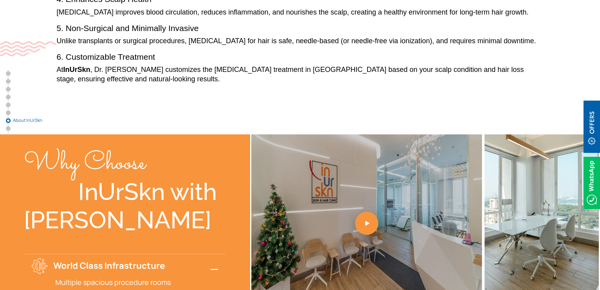
scroll to position [2344, 0]
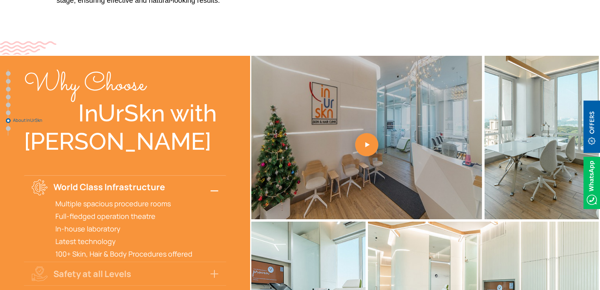
click at [213, 175] on button "World Class Infrastructure" at bounding box center [125, 187] width 202 height 24
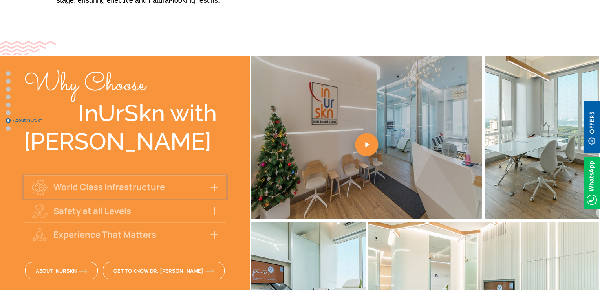
click at [213, 175] on button "World Class Infrastructure" at bounding box center [125, 187] width 202 height 24
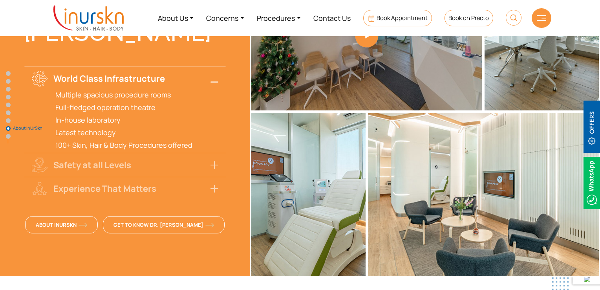
scroll to position [3281, 0]
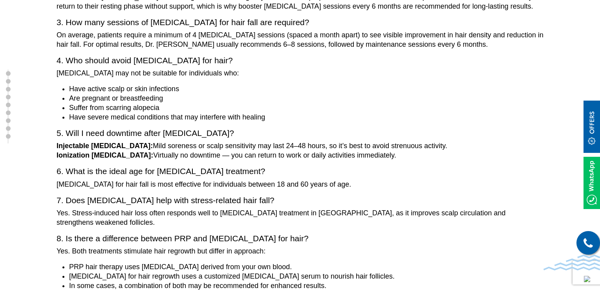
scroll to position [2653, 0]
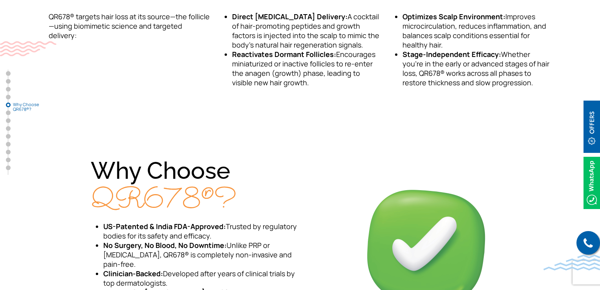
scroll to position [1295, 0]
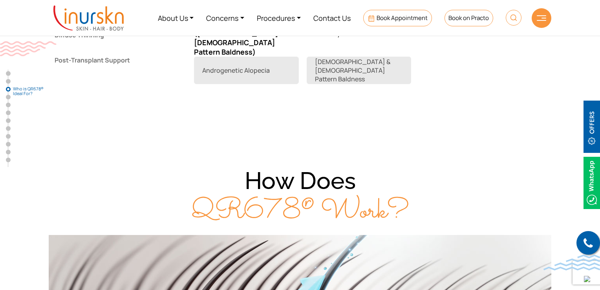
scroll to position [706, 0]
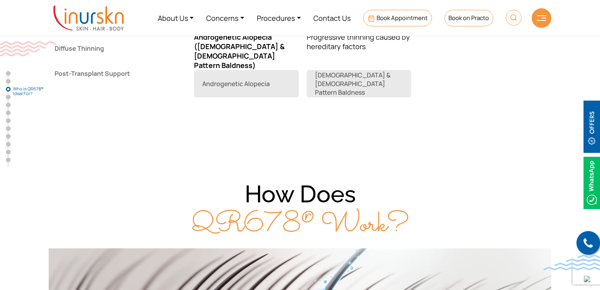
click at [113, 44] on button "Diffuse Thinning" at bounding box center [112, 48] width 126 height 21
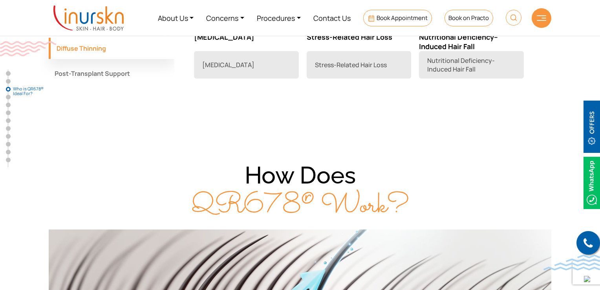
click at [113, 68] on button "Post-Transplant Support" at bounding box center [112, 73] width 126 height 21
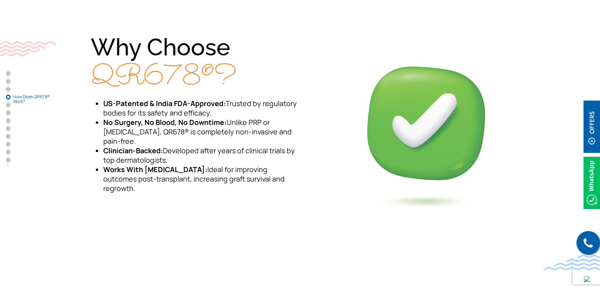
scroll to position [1217, 0]
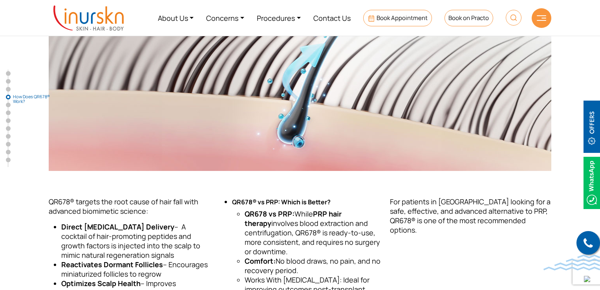
scroll to position [1108, 0]
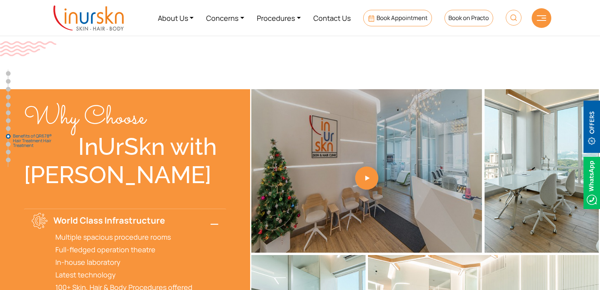
scroll to position [2874, 0]
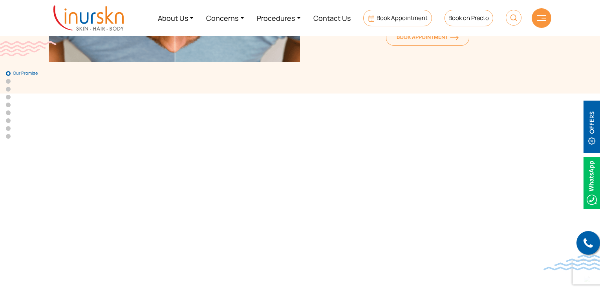
scroll to position [235, 0]
